Goal: Task Accomplishment & Management: Complete application form

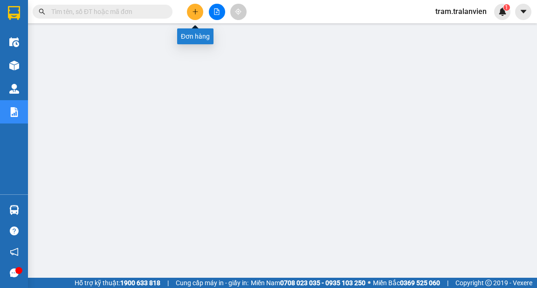
scroll to position [82, 0]
click at [194, 11] on icon "plus" at bounding box center [195, 11] width 5 height 0
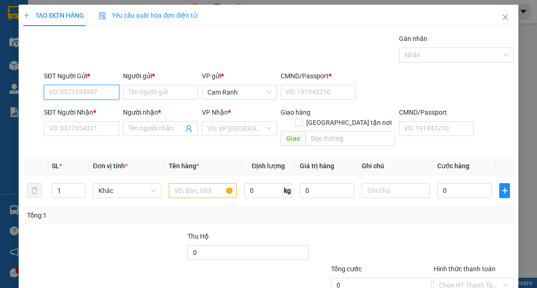
click at [51, 91] on input "SĐT Người Gửi *" at bounding box center [81, 92] width 75 height 15
click at [90, 110] on div "0344845676 - kỳ" at bounding box center [80, 110] width 63 height 10
type input "0344845676"
type input "kỳ"
type input "0"
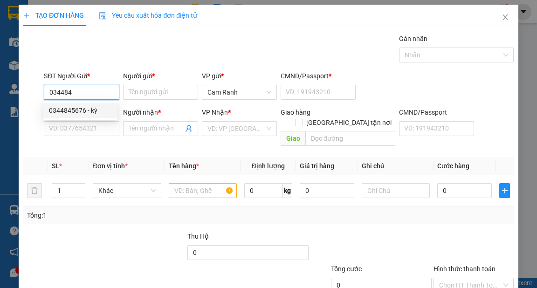
type input "0792516260"
type input "lân"
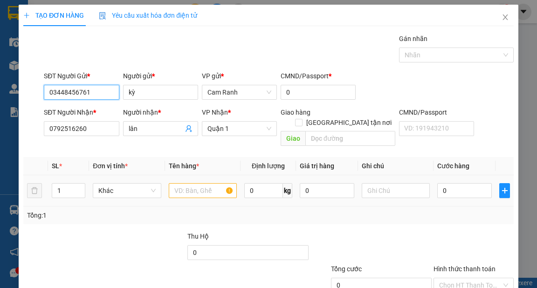
type input "03448456761"
click at [182, 183] on input "text" at bounding box center [203, 190] width 69 height 15
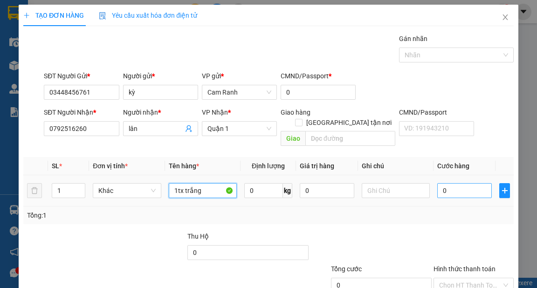
type input "1tx trắng"
click at [446, 183] on input "0" at bounding box center [464, 190] width 55 height 15
type input "4"
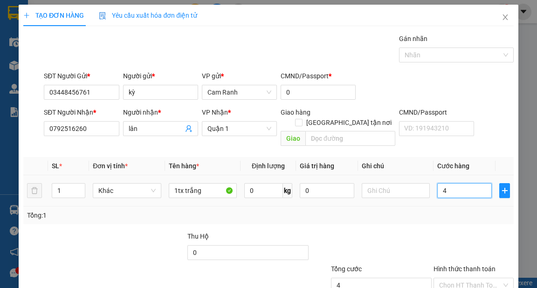
type input "40"
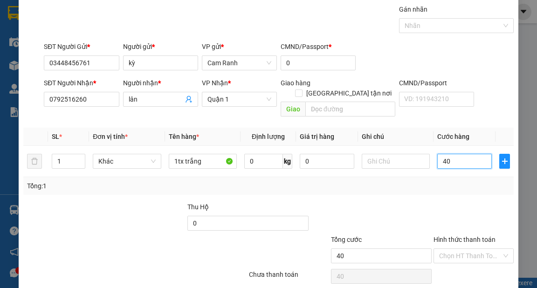
scroll to position [56, 0]
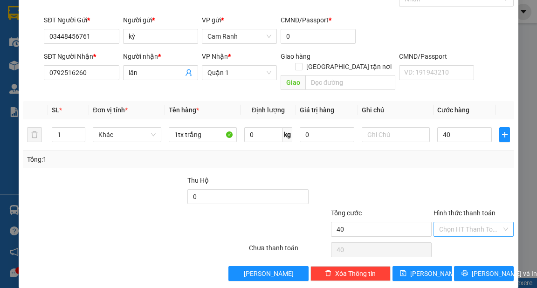
type input "40.000"
click at [451, 222] on input "Hình thức thanh toán" at bounding box center [470, 229] width 62 height 14
drag, startPoint x: 456, startPoint y: 237, endPoint x: 467, endPoint y: 244, distance: 13.2
click at [456, 237] on div "Tại văn phòng" at bounding box center [469, 237] width 68 height 10
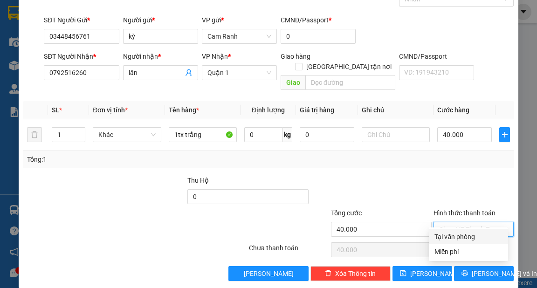
type input "0"
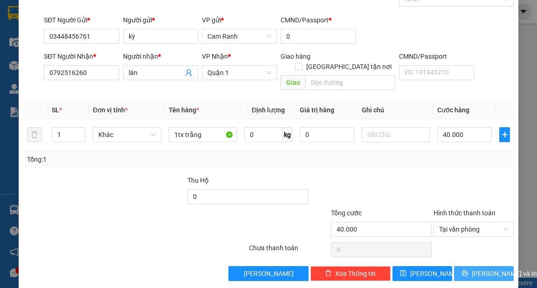
click at [484, 269] on span "[PERSON_NAME] và In" at bounding box center [504, 274] width 65 height 10
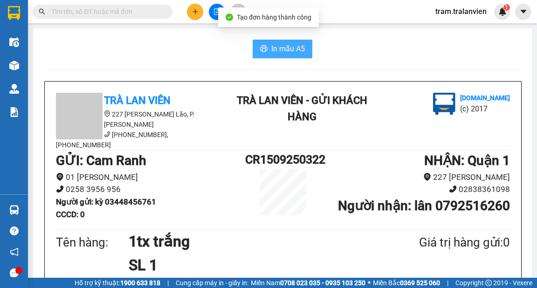
click at [291, 47] on span "In mẫu A5" at bounding box center [288, 49] width 34 height 12
